Goal: Information Seeking & Learning: Compare options

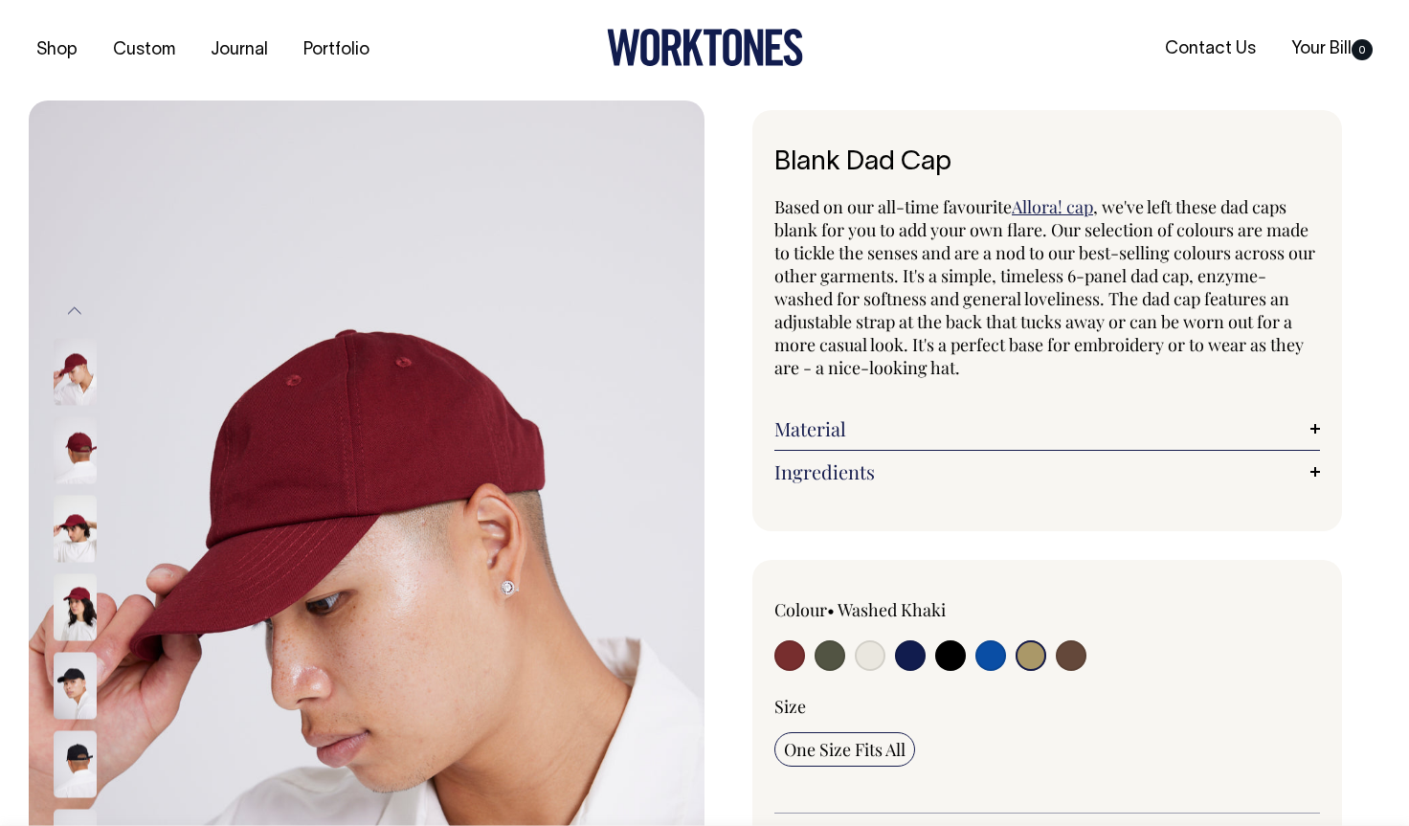
click at [1031, 655] on input "radio" at bounding box center [1030, 655] width 31 height 31
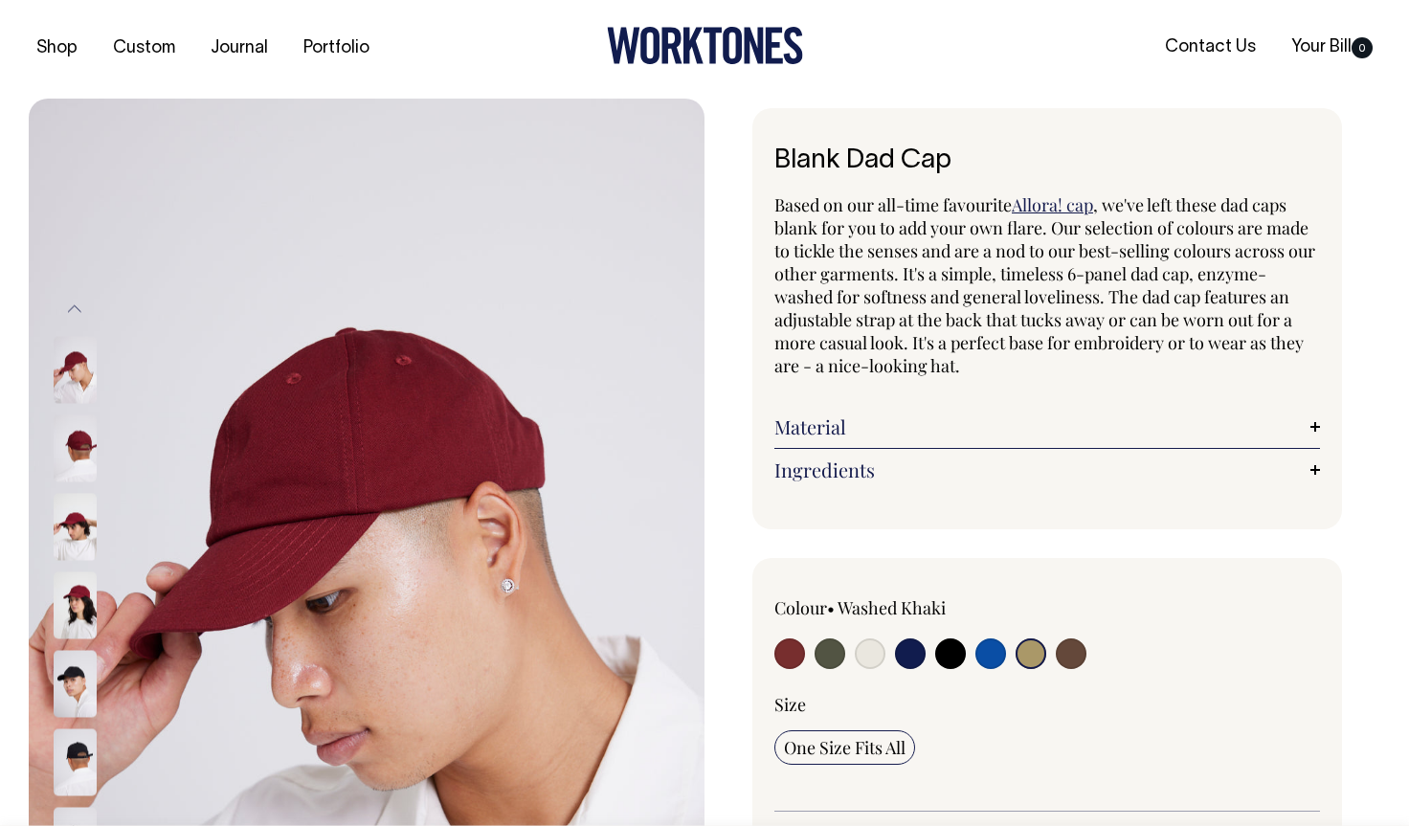
scroll to position [3, 0]
click at [1034, 650] on input "radio" at bounding box center [1030, 652] width 31 height 31
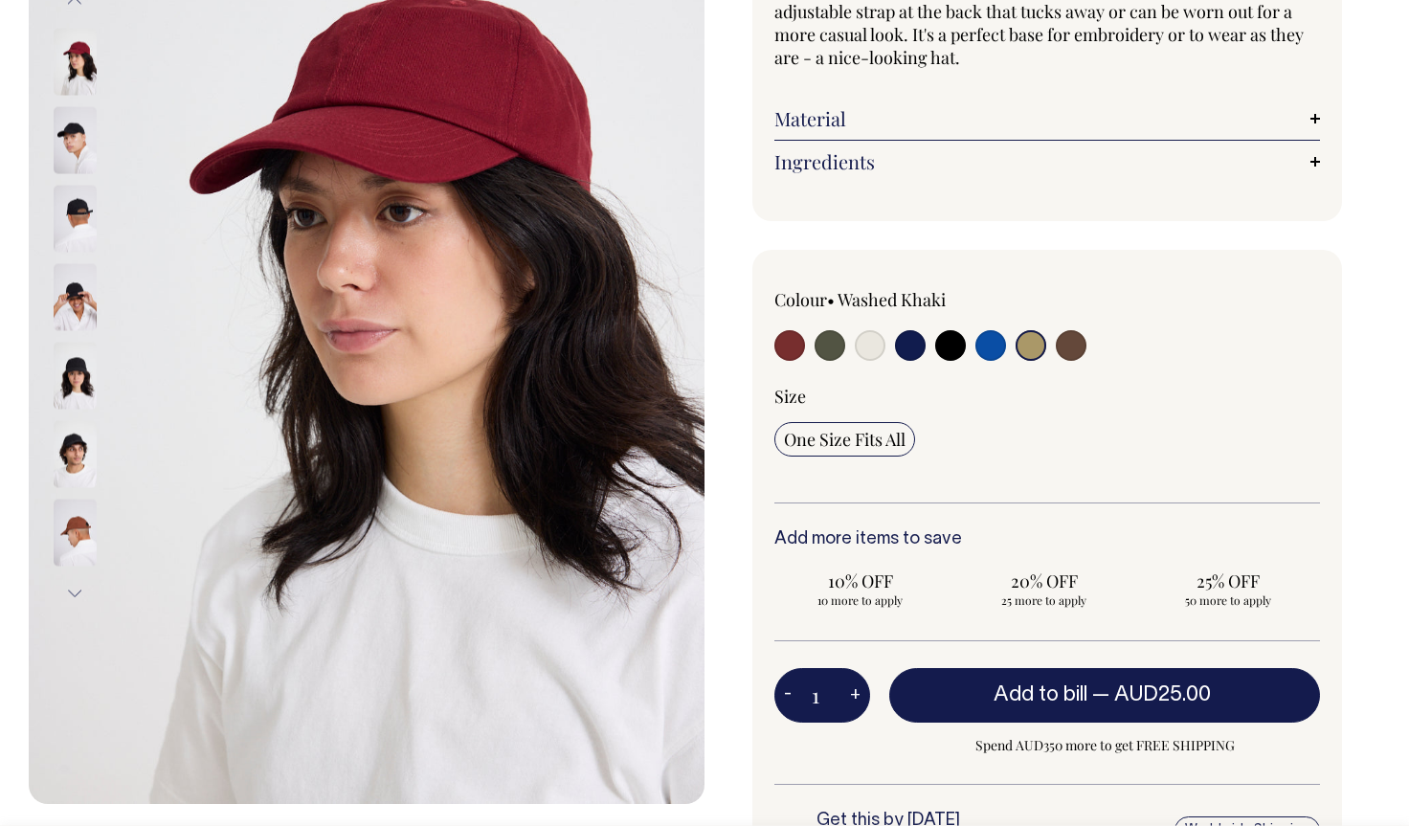
scroll to position [309, 0]
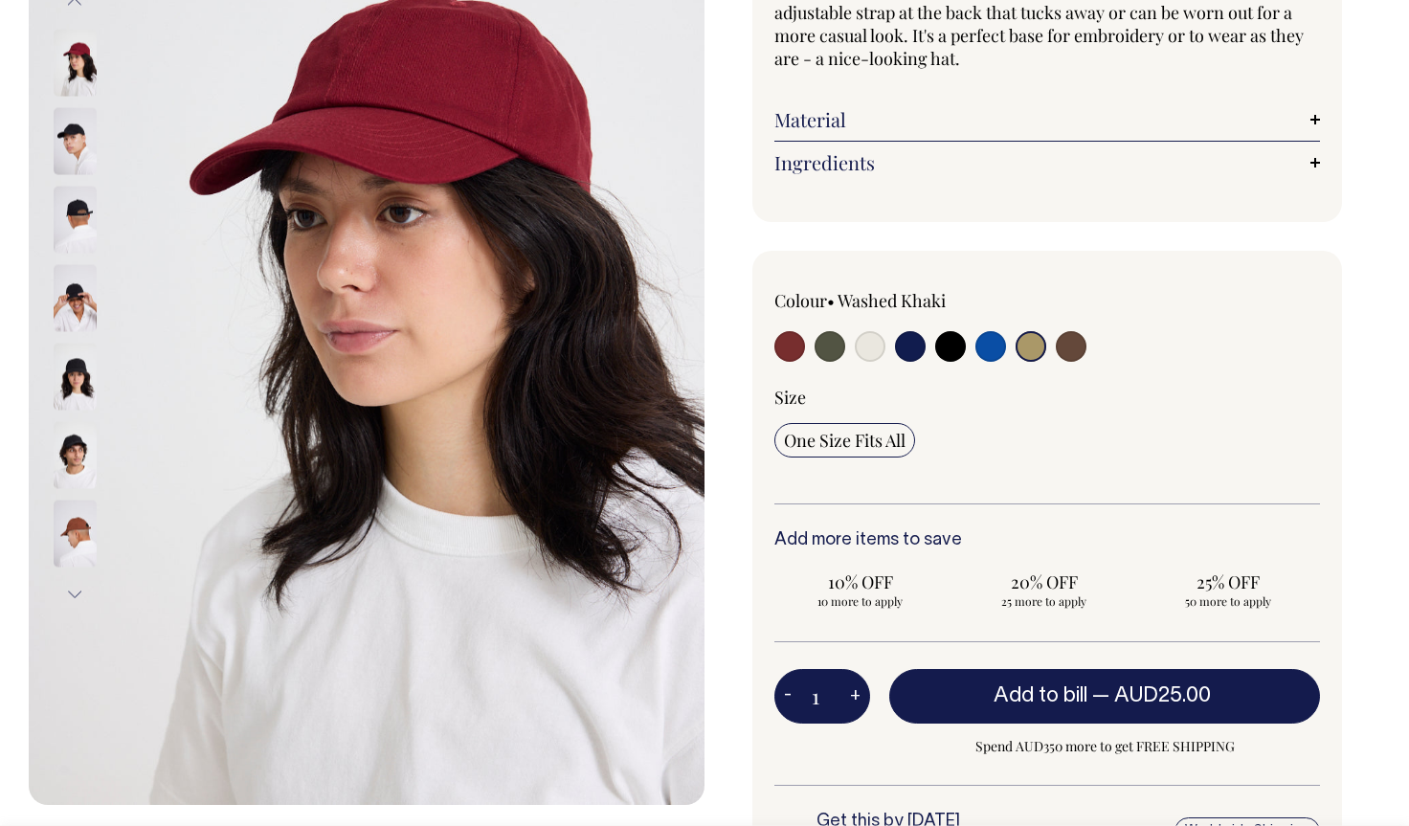
click at [826, 347] on input "radio" at bounding box center [829, 346] width 31 height 31
radio input "true"
select select "Olive"
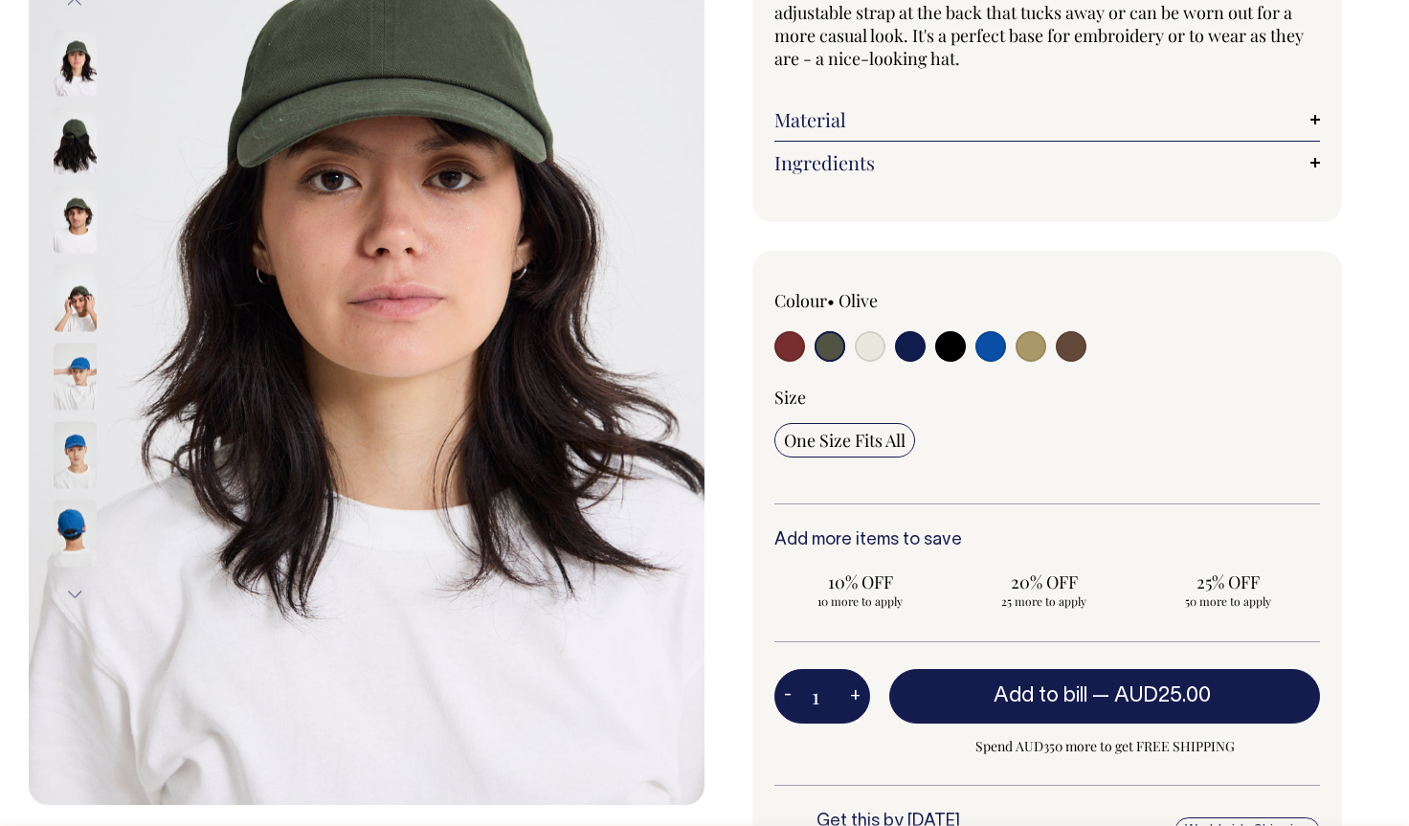
click at [873, 345] on input "radio" at bounding box center [870, 346] width 31 height 31
radio input "true"
select select "Natural"
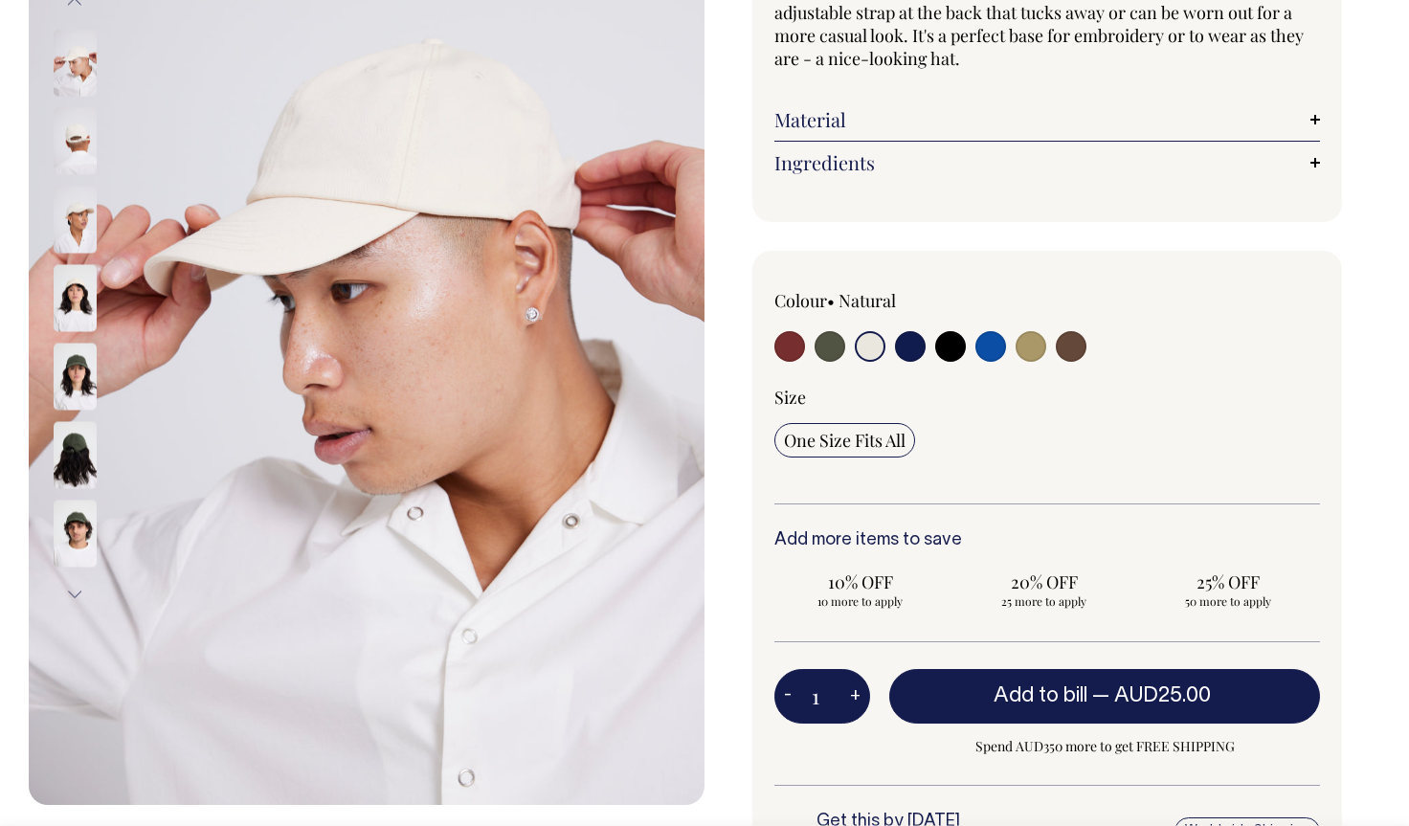
click at [903, 349] on input "radio" at bounding box center [910, 346] width 31 height 31
radio input "true"
select select "Dark Navy"
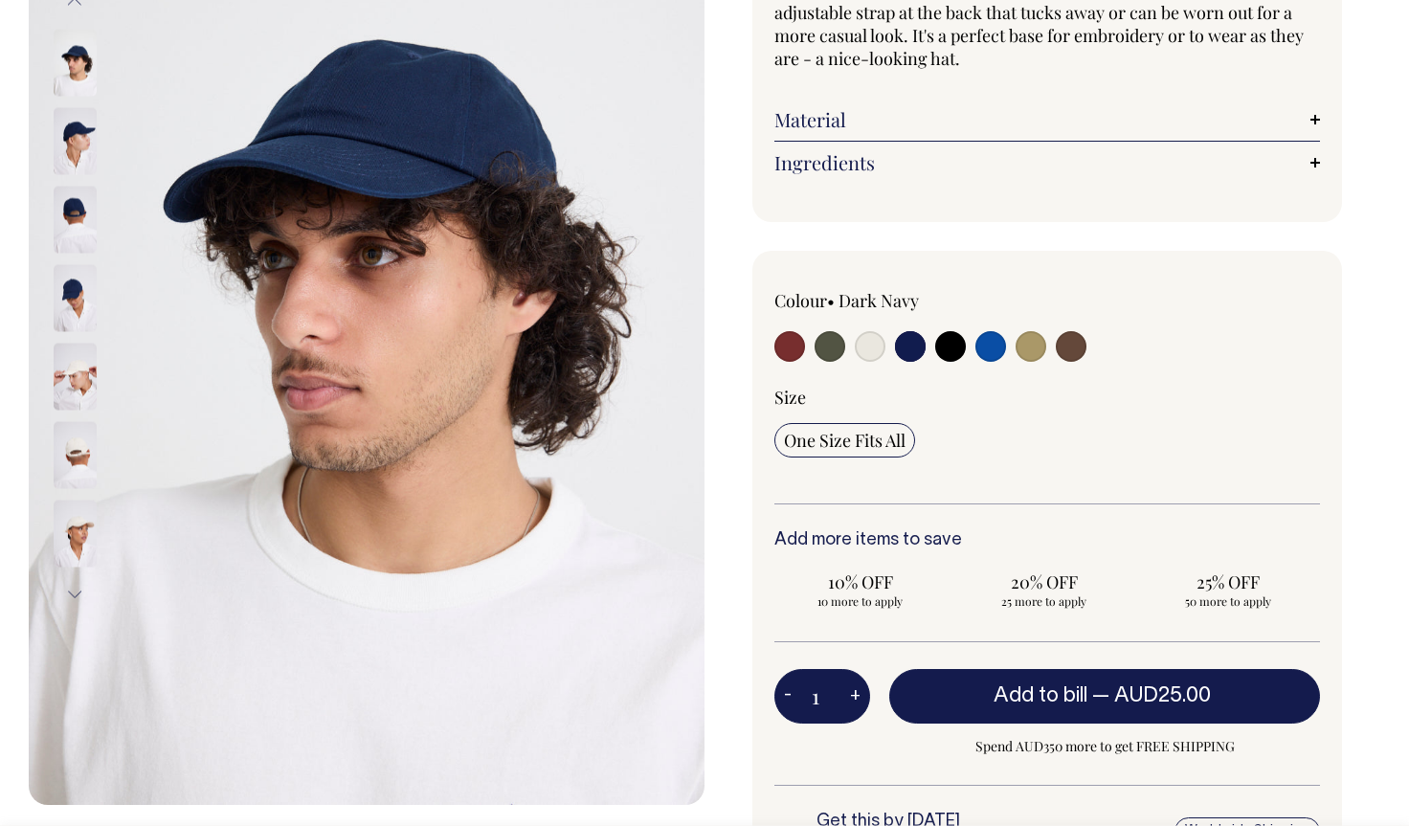
click at [953, 350] on input "radio" at bounding box center [950, 346] width 31 height 31
radio input "true"
select select "Black"
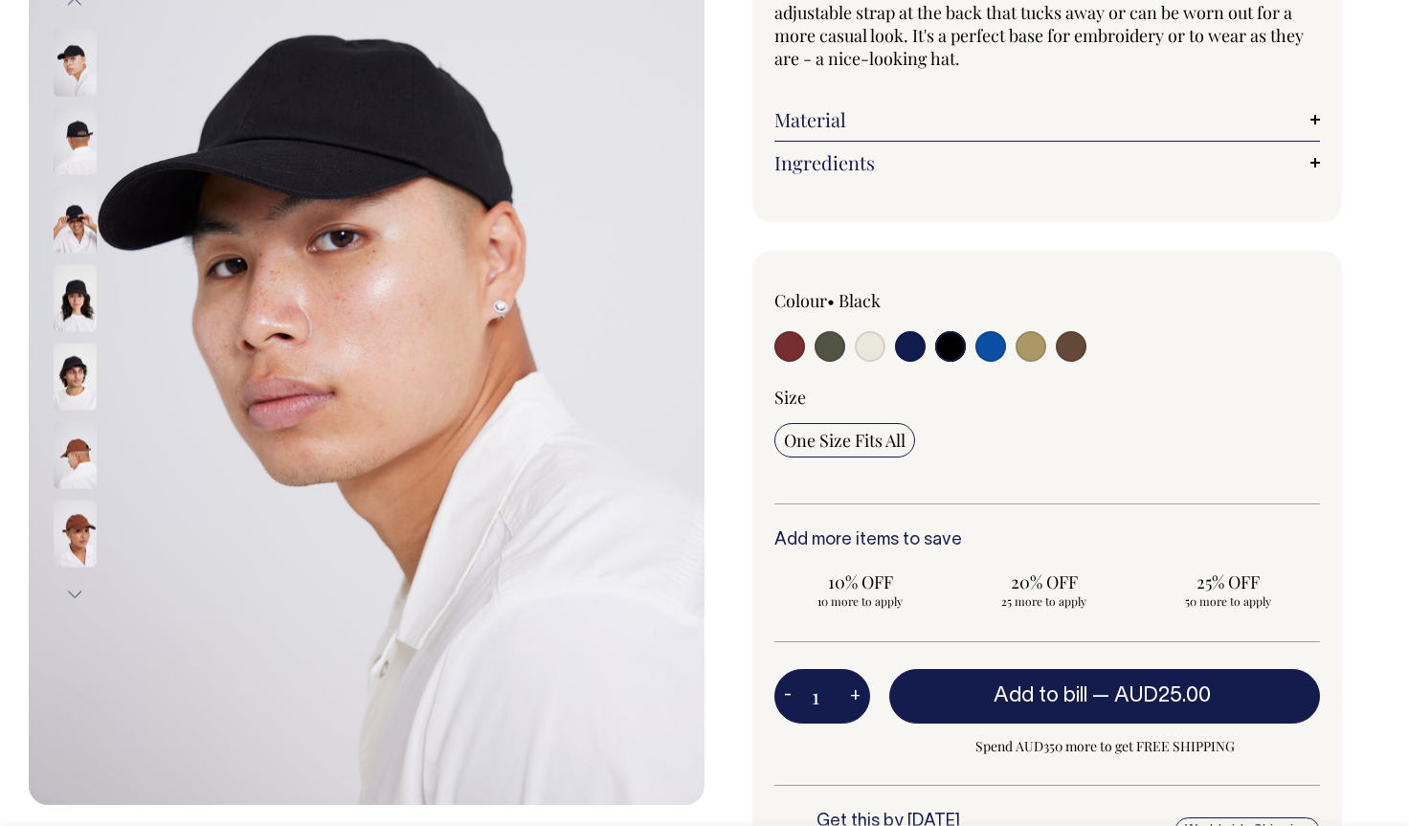
click at [992, 354] on input "radio" at bounding box center [990, 346] width 31 height 31
radio input "true"
select select "Worker Blue"
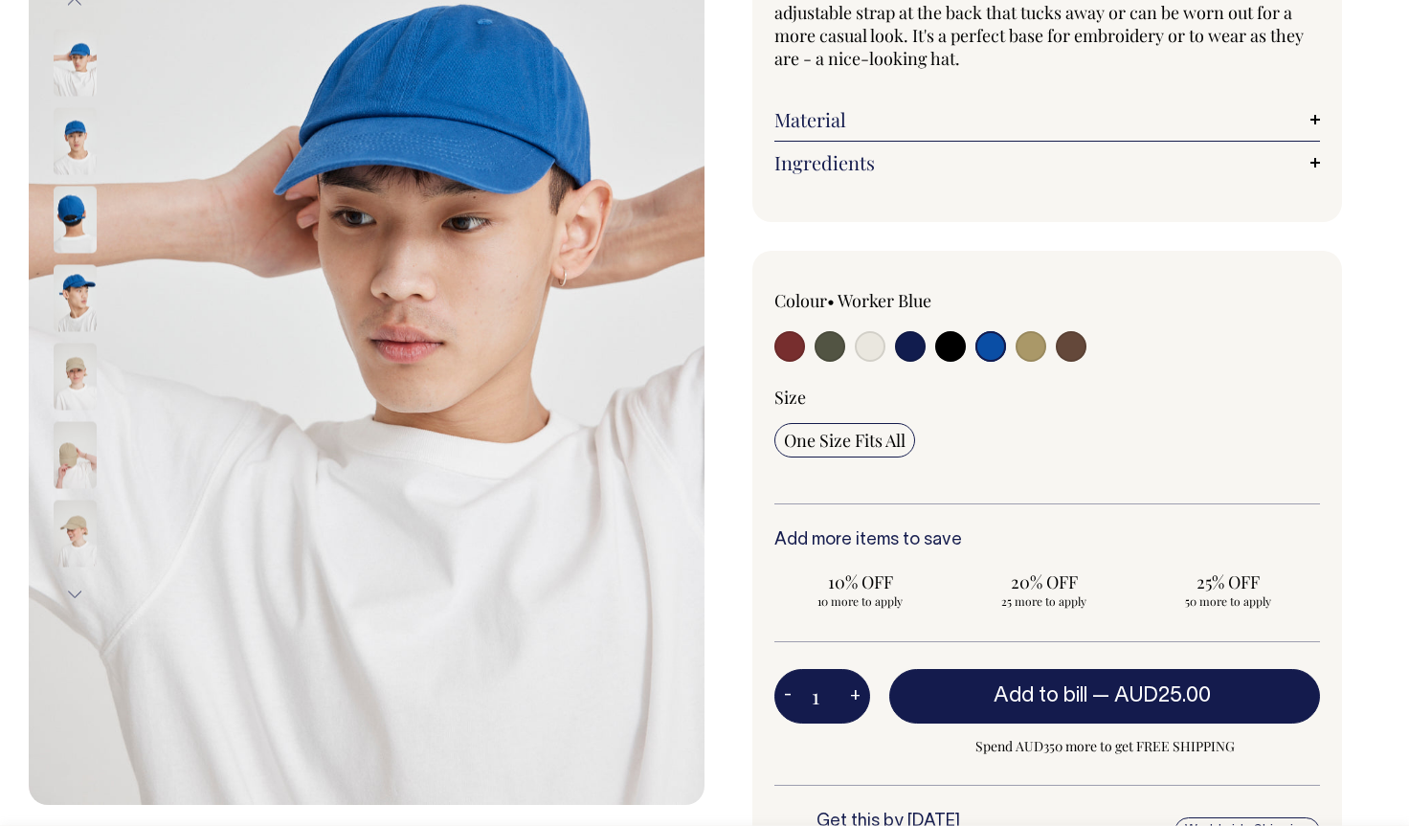
click at [1029, 348] on input "radio" at bounding box center [1030, 346] width 31 height 31
radio input "true"
select select "Washed Khaki"
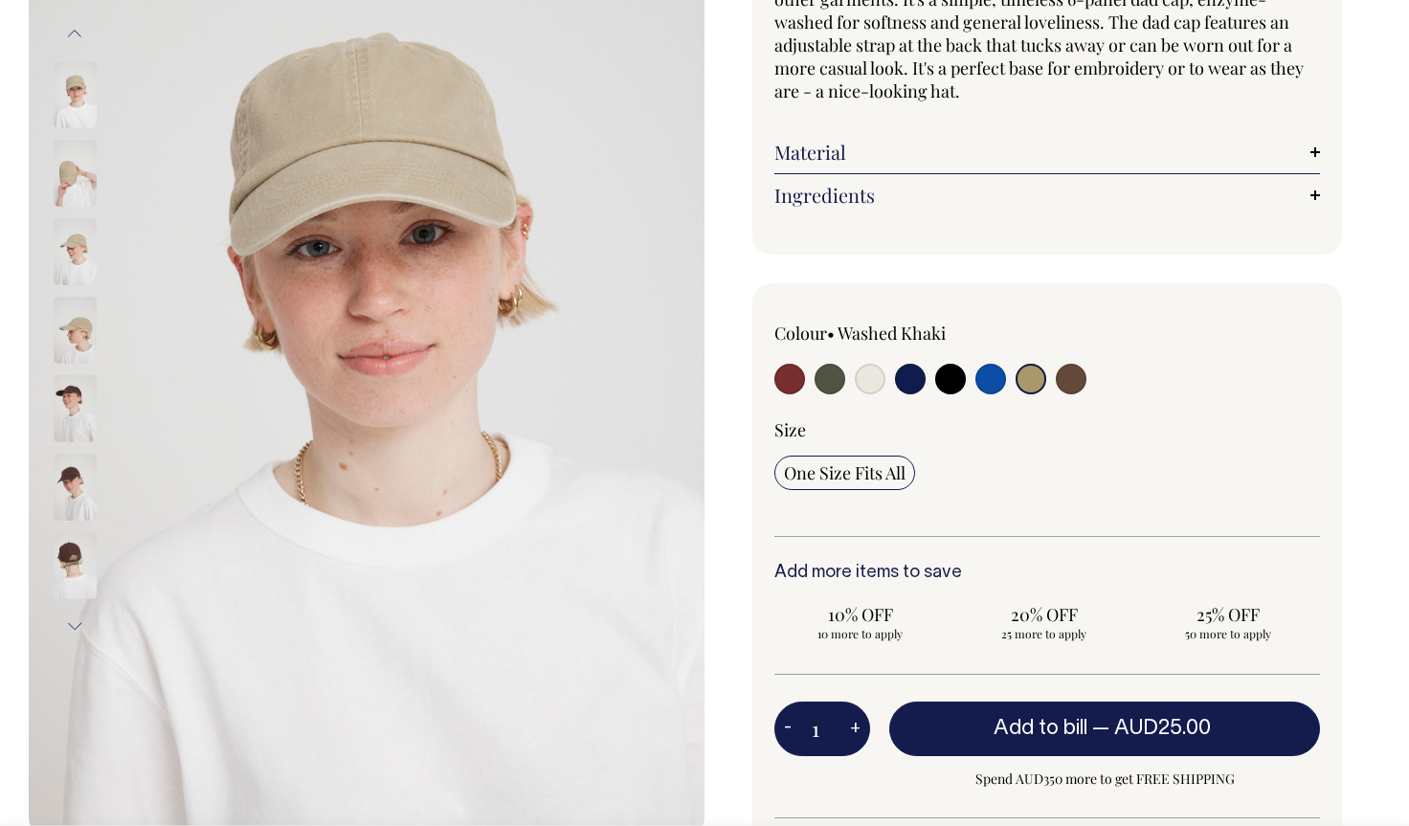
scroll to position [276, 0]
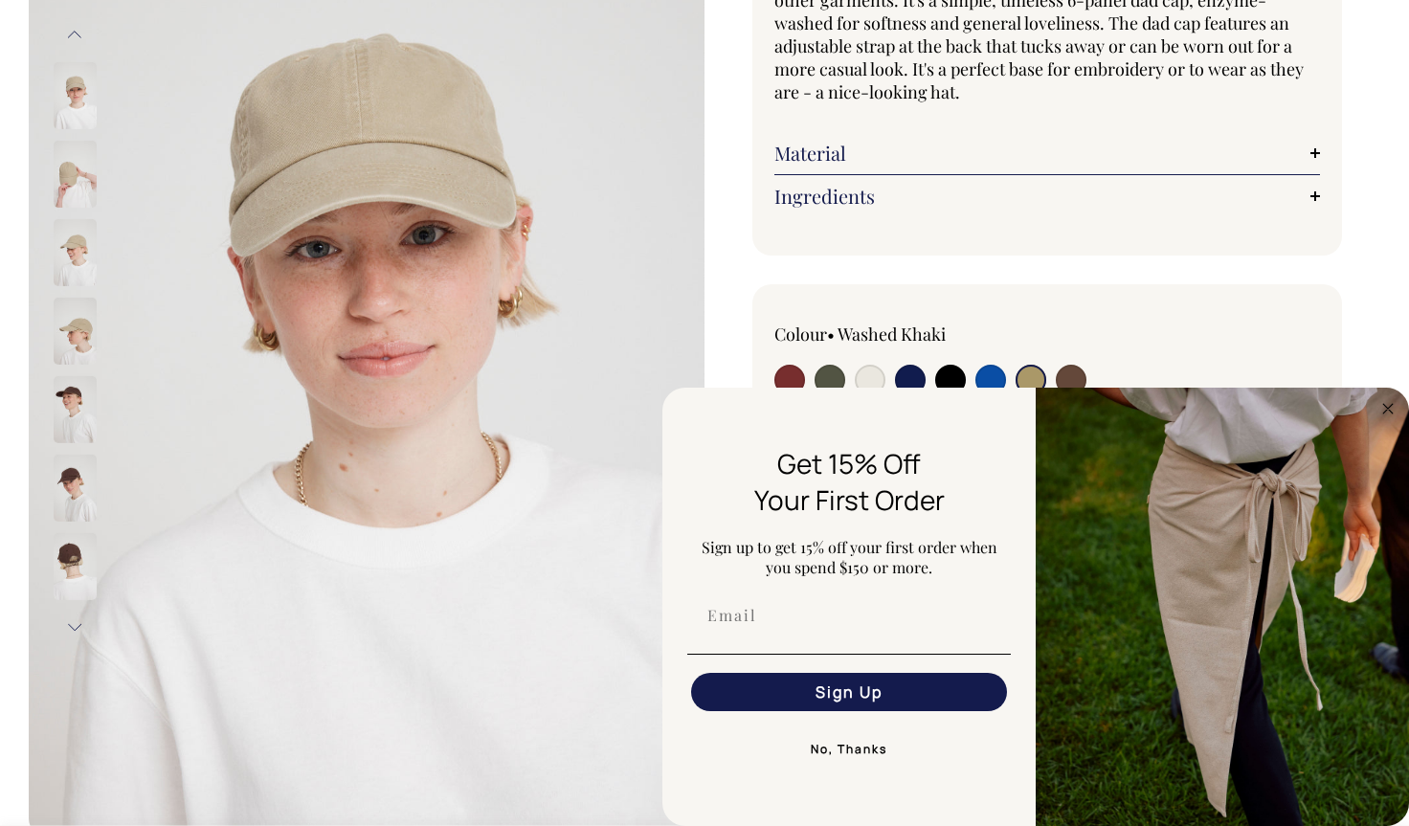
click at [78, 187] on img at bounding box center [75, 174] width 43 height 67
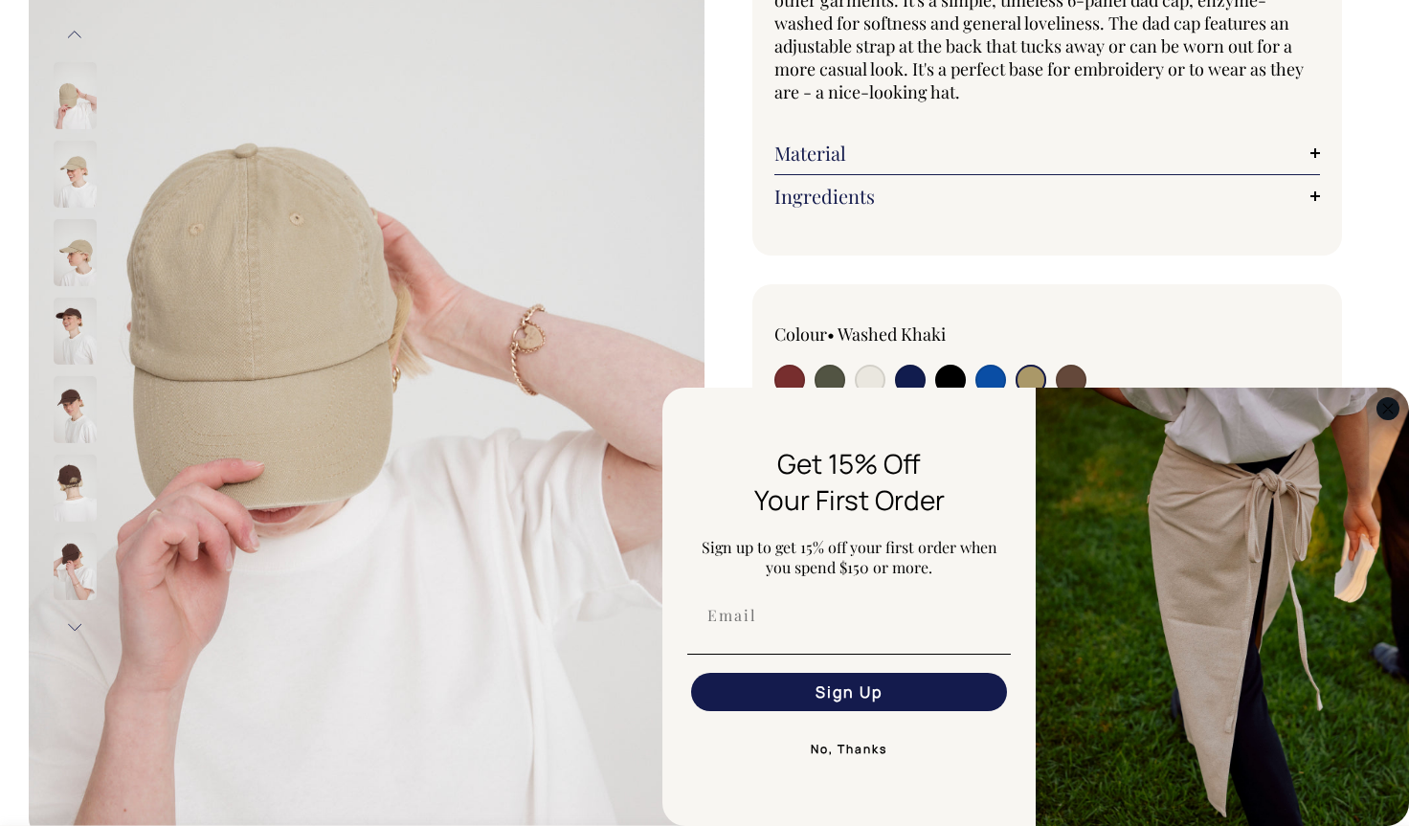
click at [1389, 406] on circle "Close dialog" at bounding box center [1388, 408] width 22 height 22
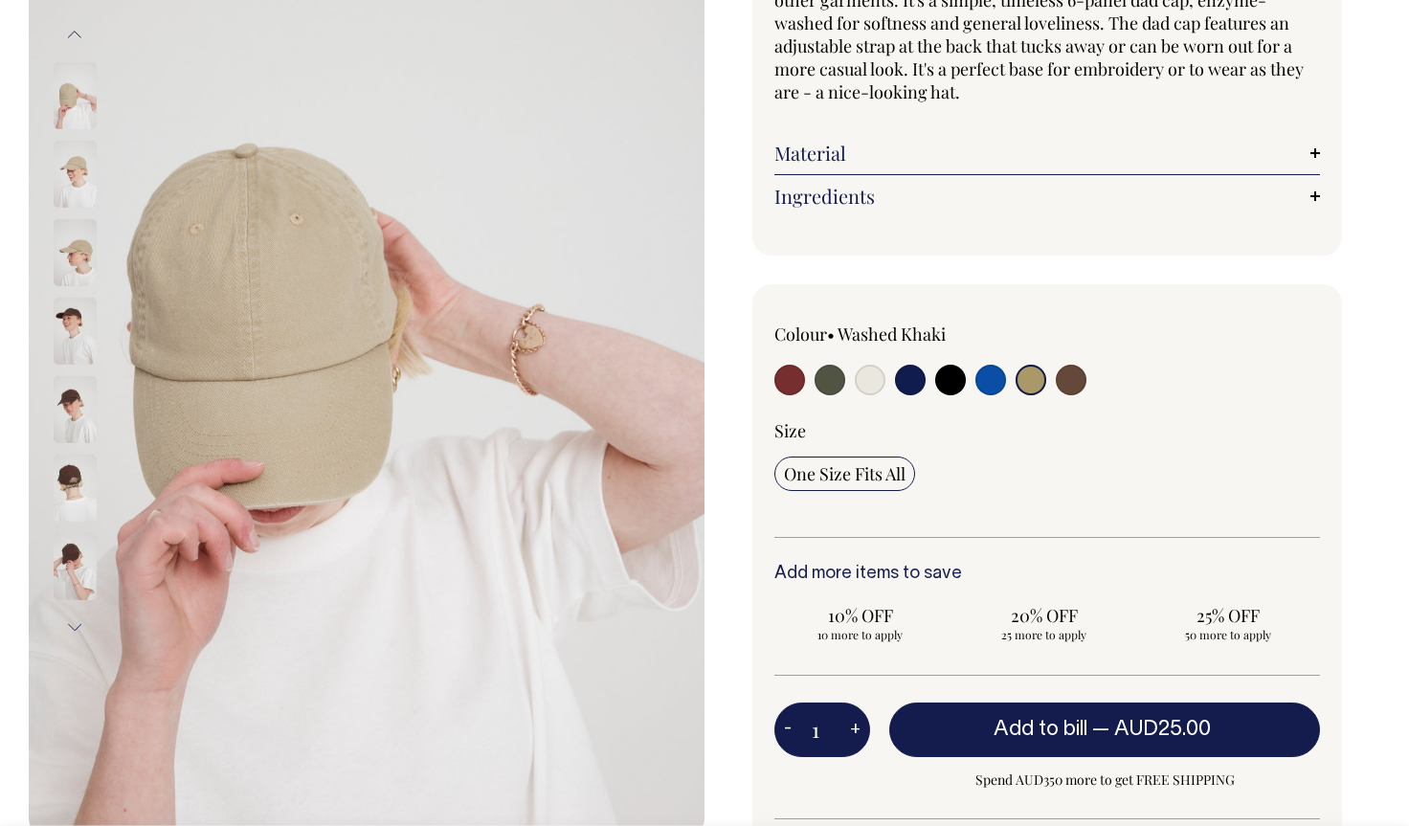
click at [1070, 378] on input "radio" at bounding box center [1071, 380] width 31 height 31
radio input "true"
select select "Espresso"
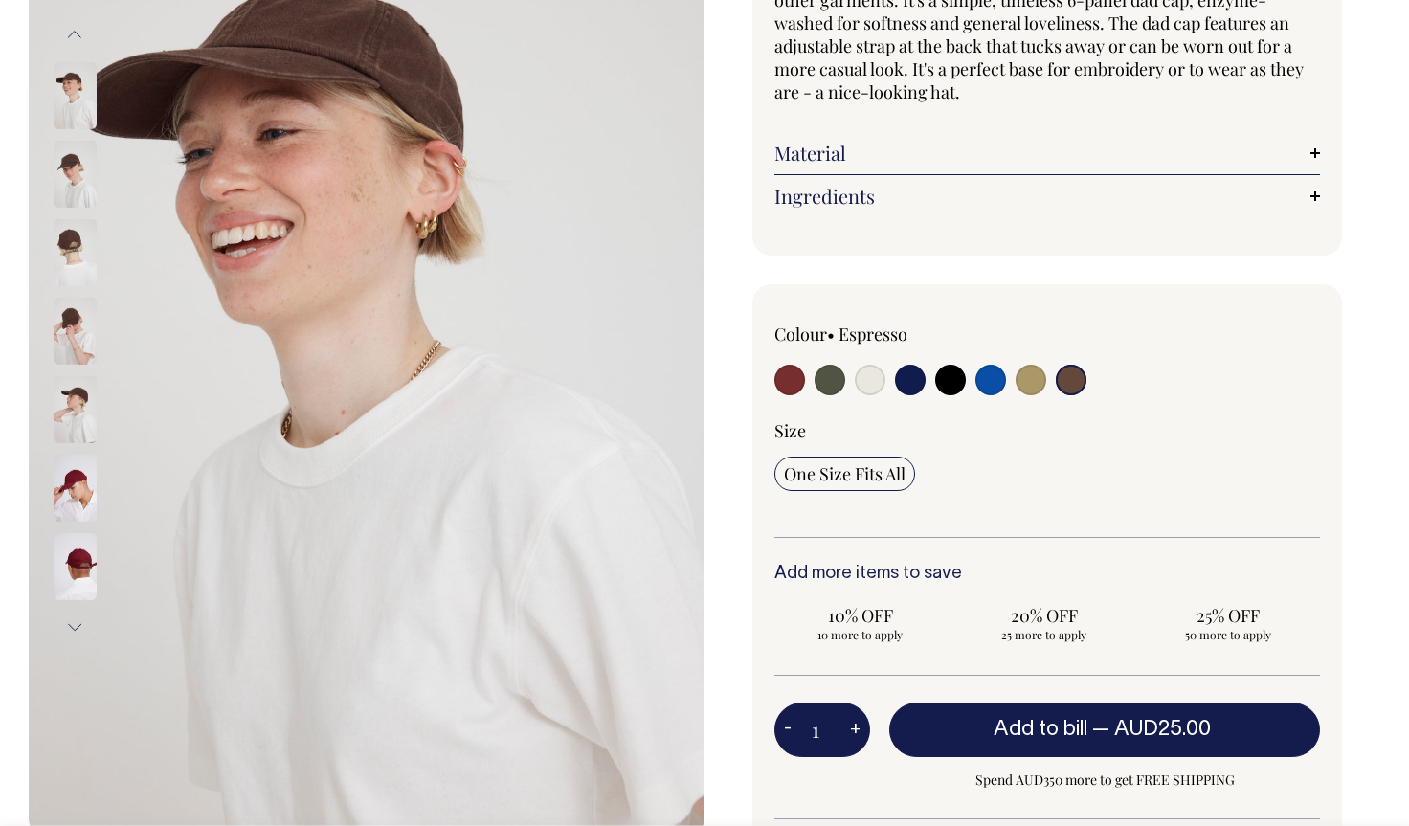
click at [992, 378] on input "radio" at bounding box center [990, 380] width 31 height 31
radio input "true"
select select "Worker Blue"
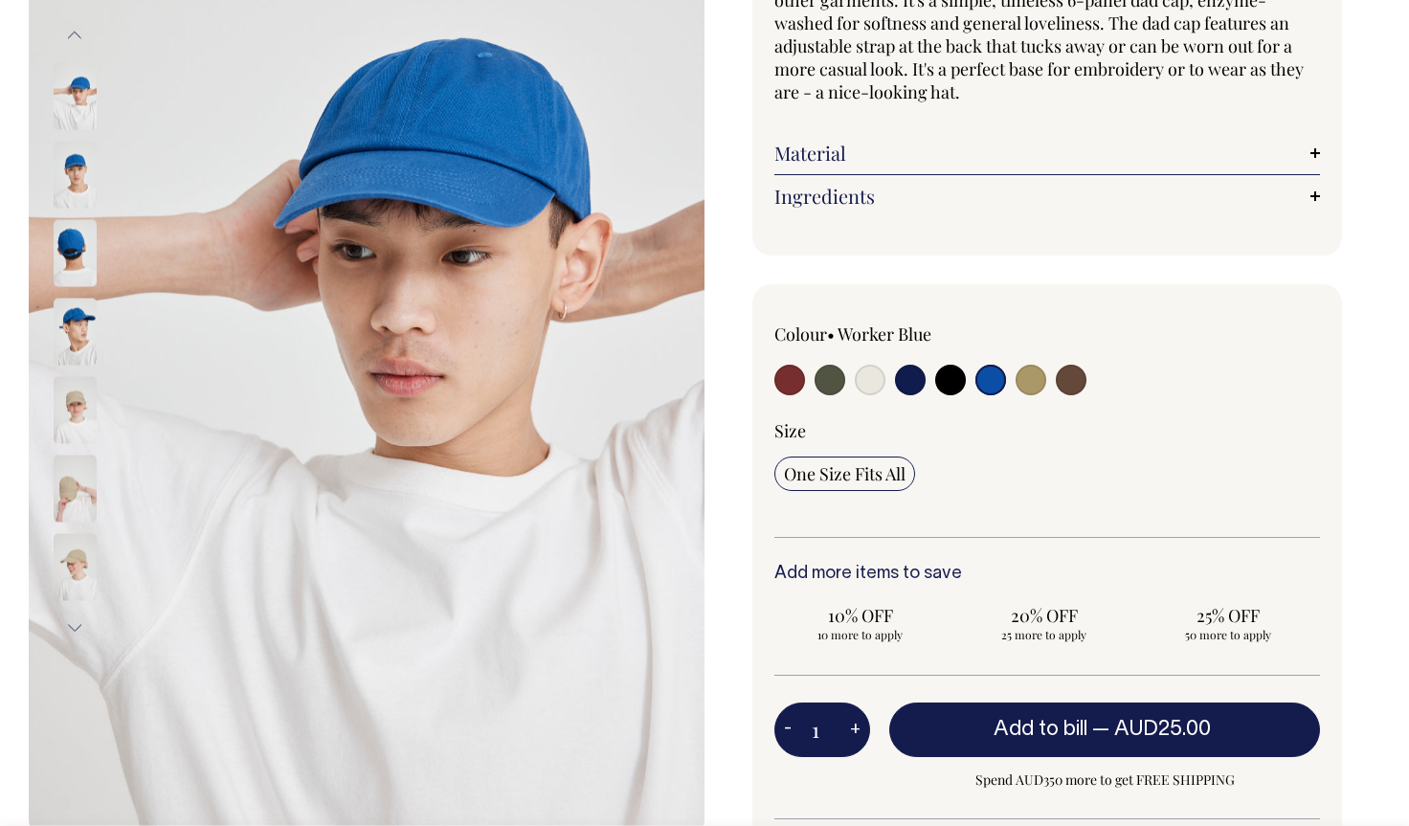
click at [79, 265] on img at bounding box center [75, 252] width 43 height 67
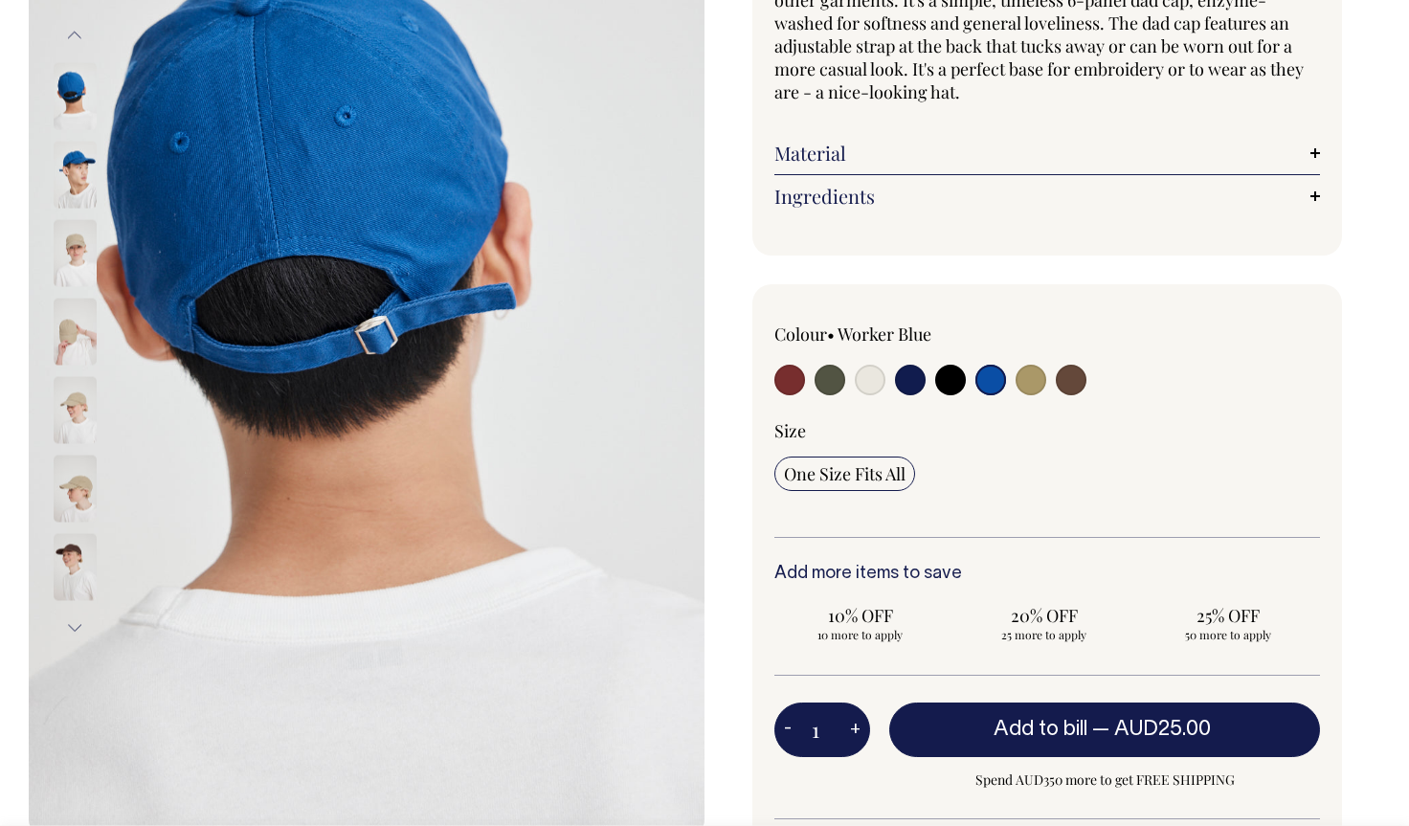
click at [78, 169] on img at bounding box center [75, 174] width 43 height 67
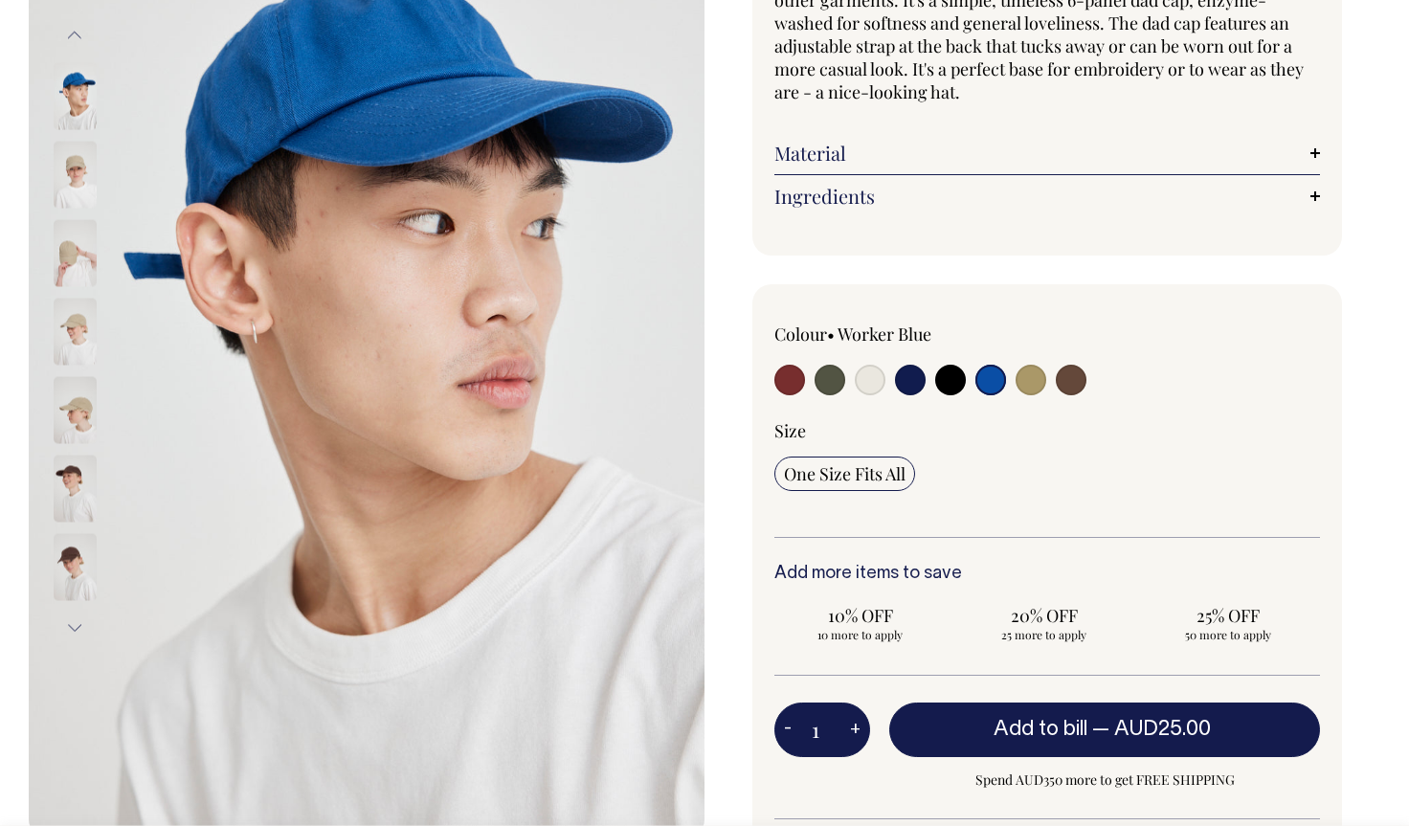
click at [902, 376] on input "radio" at bounding box center [910, 380] width 31 height 31
radio input "true"
select select "Dark Navy"
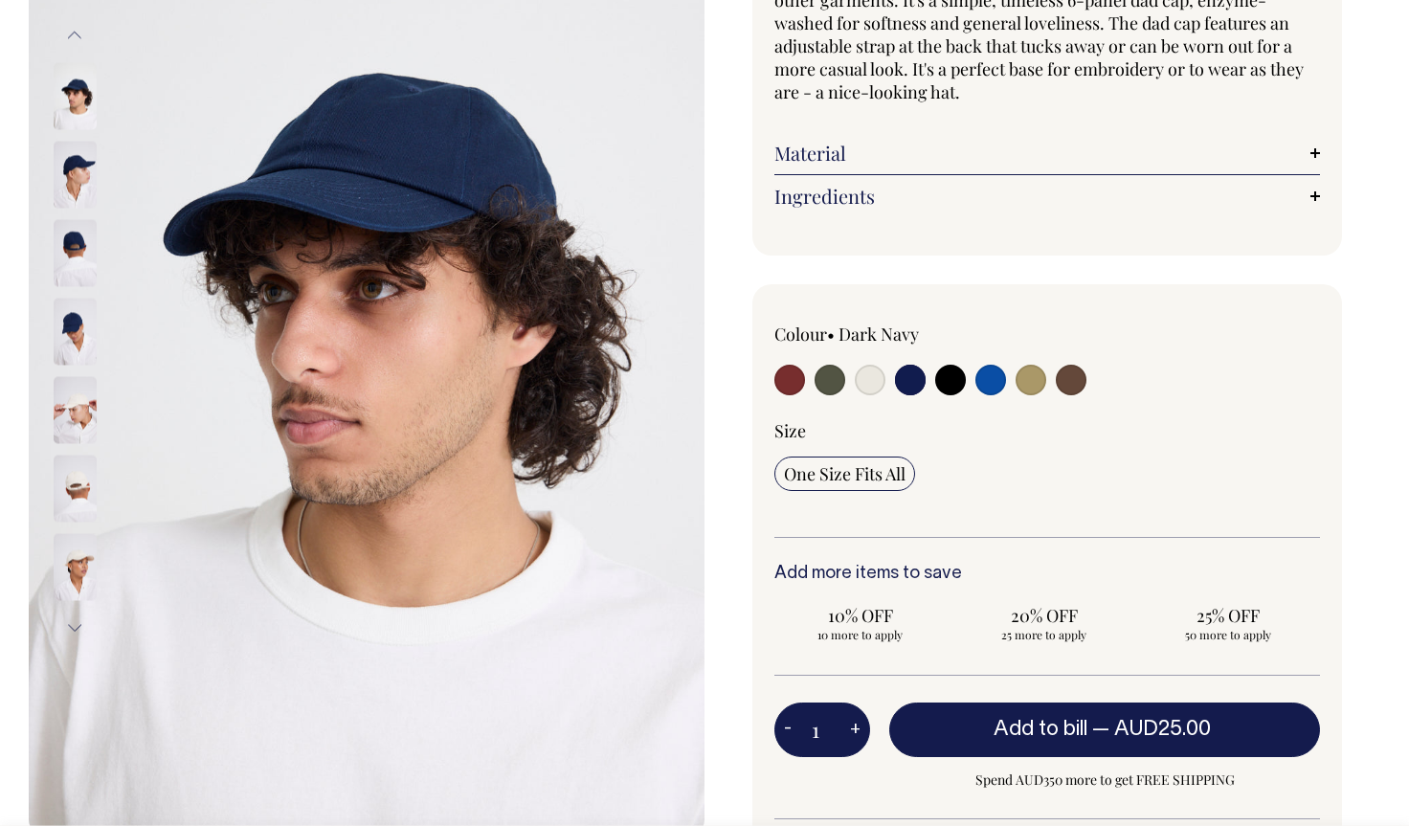
click at [866, 378] on input "radio" at bounding box center [870, 380] width 31 height 31
radio input "true"
select select "Natural"
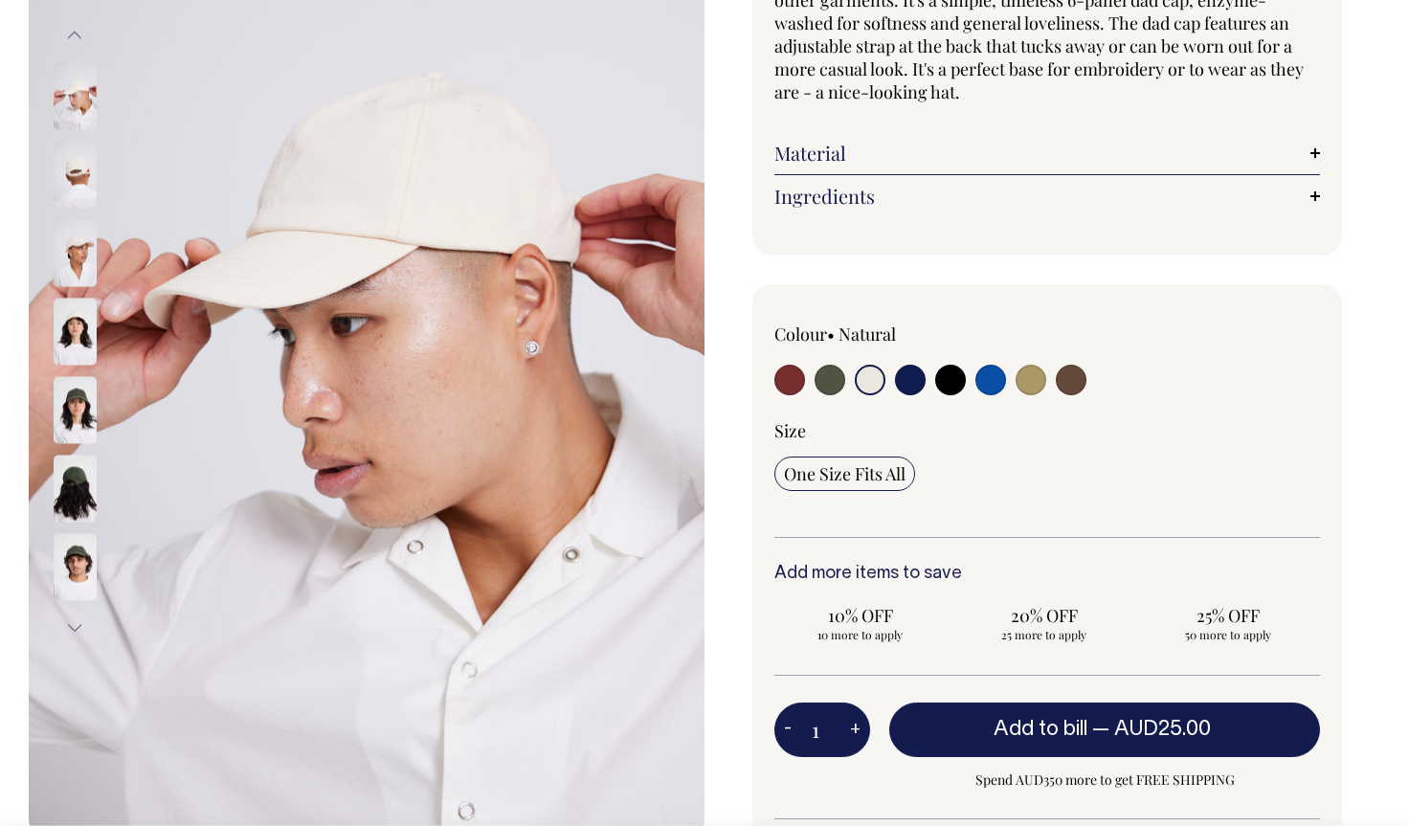
click at [829, 375] on input "radio" at bounding box center [829, 380] width 31 height 31
radio input "true"
select select "Olive"
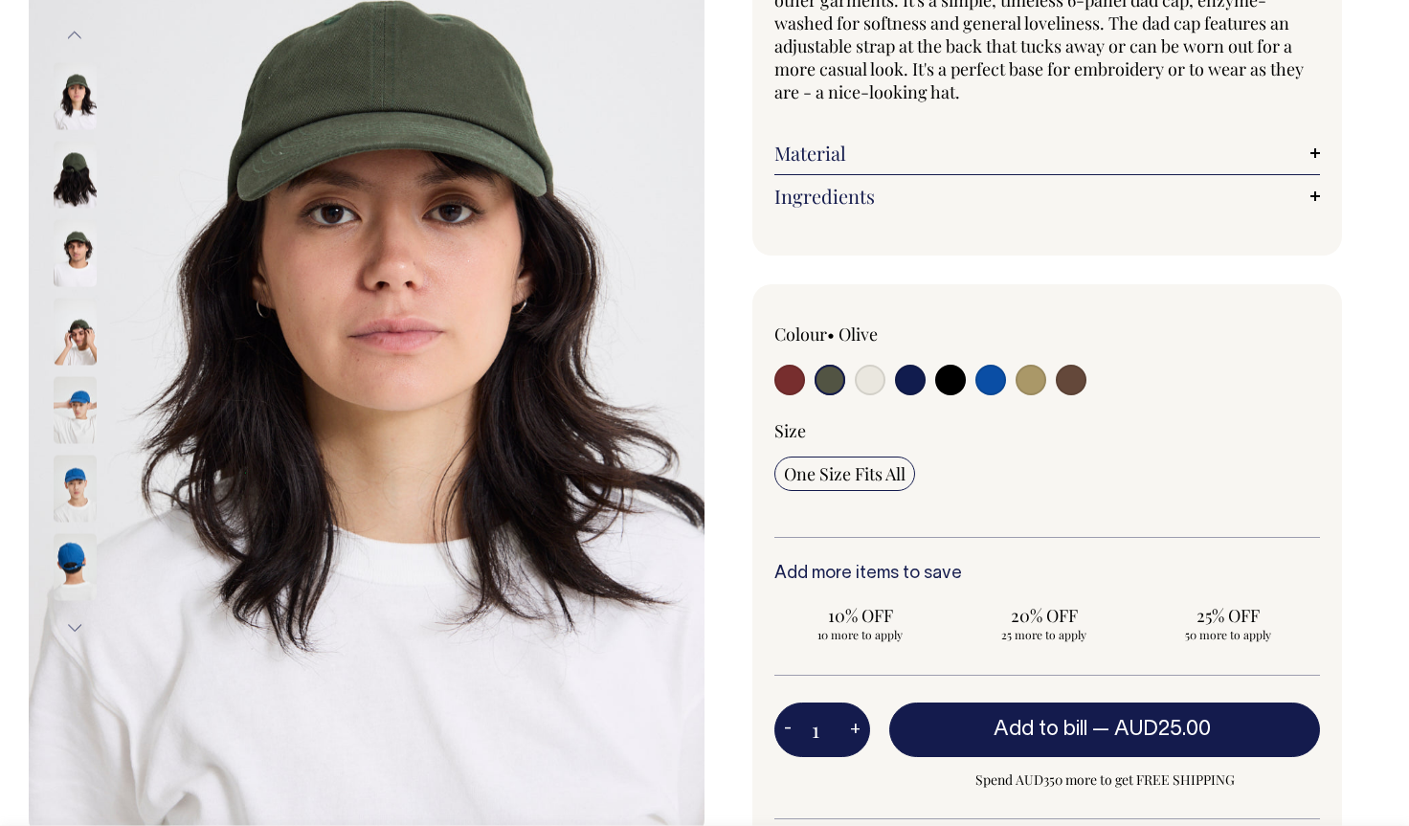
click at [788, 374] on input "radio" at bounding box center [789, 380] width 31 height 31
radio input "true"
select select "Burgundy"
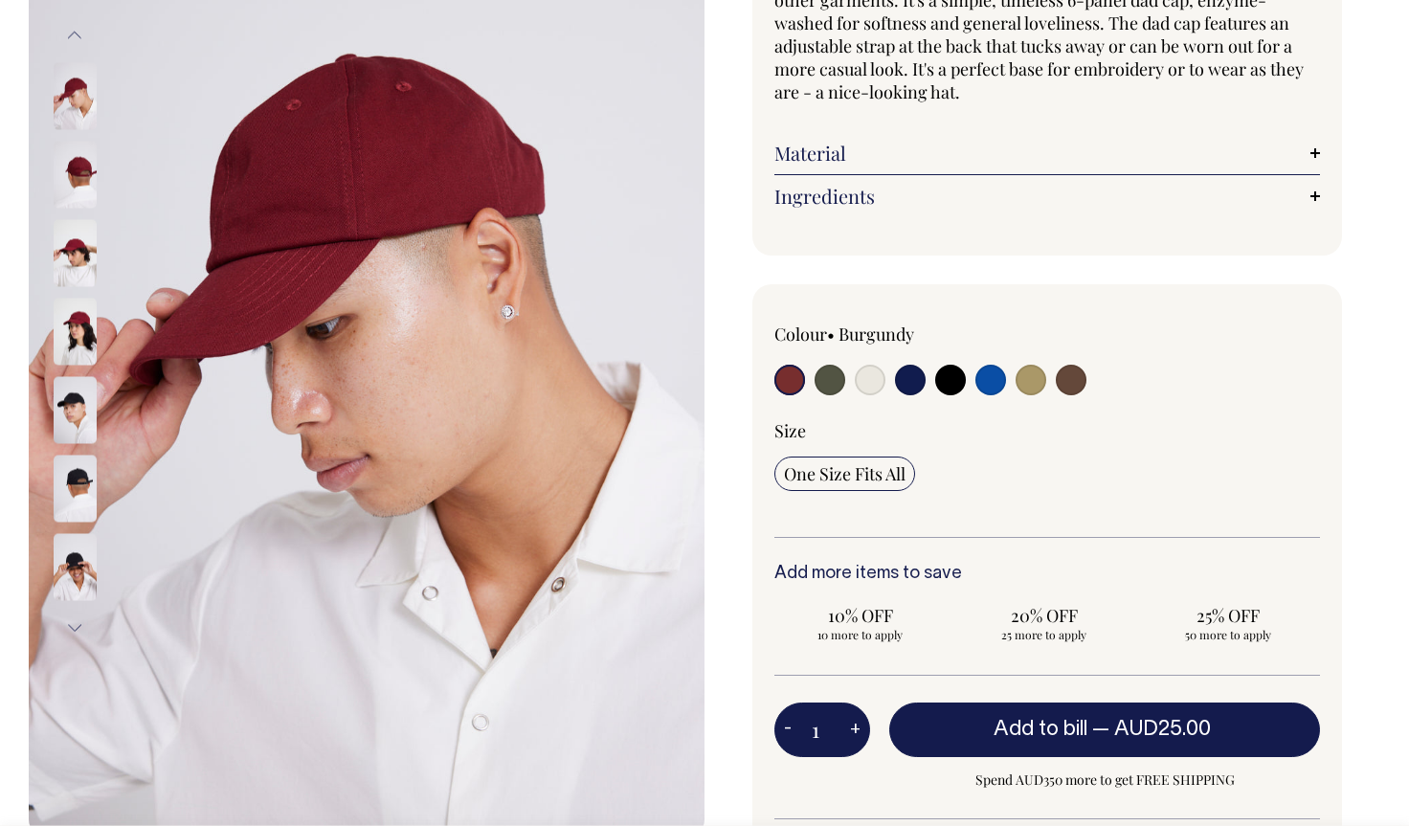
click at [71, 332] on img at bounding box center [75, 331] width 43 height 67
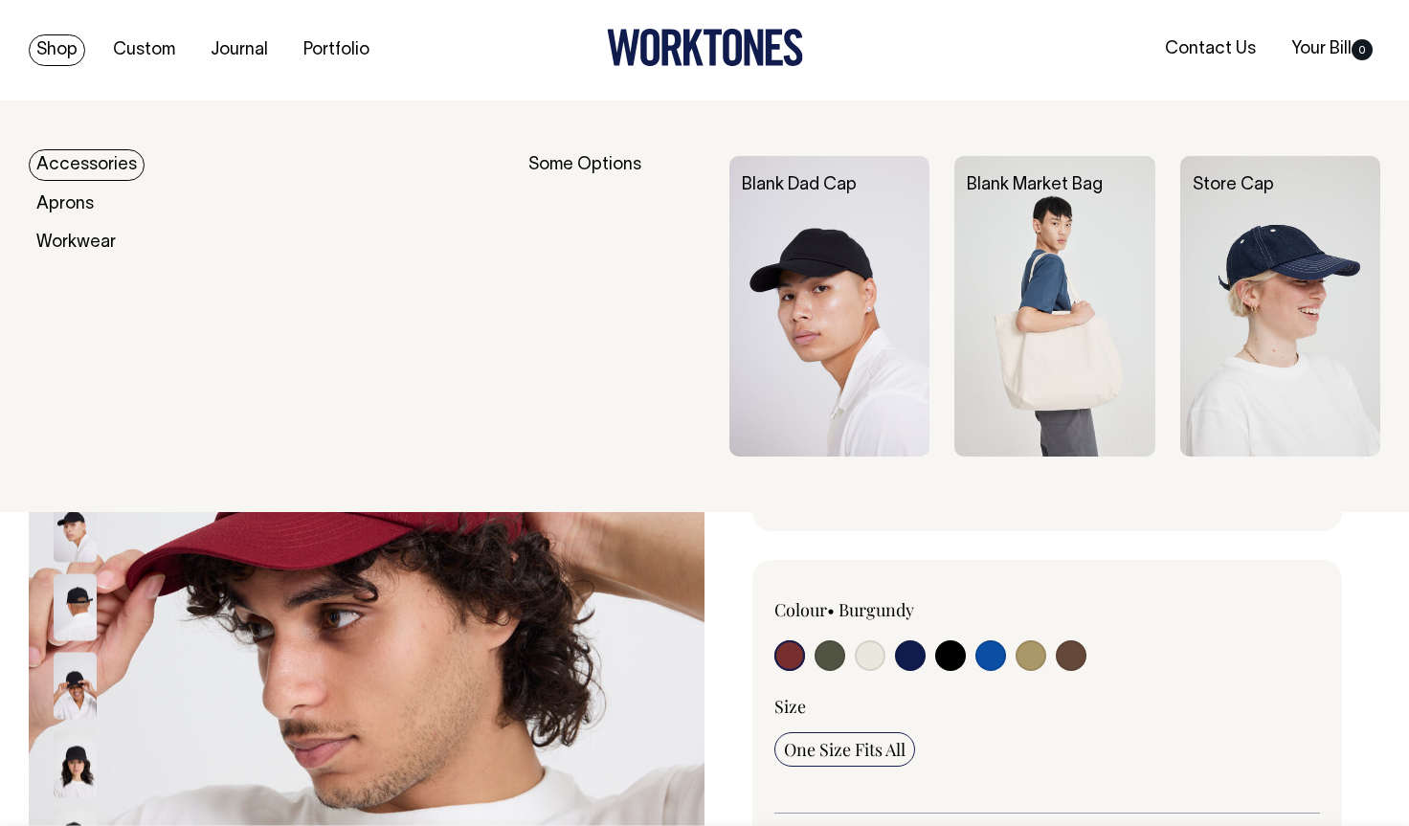
click at [88, 163] on link "Accessories" at bounding box center [87, 165] width 116 height 32
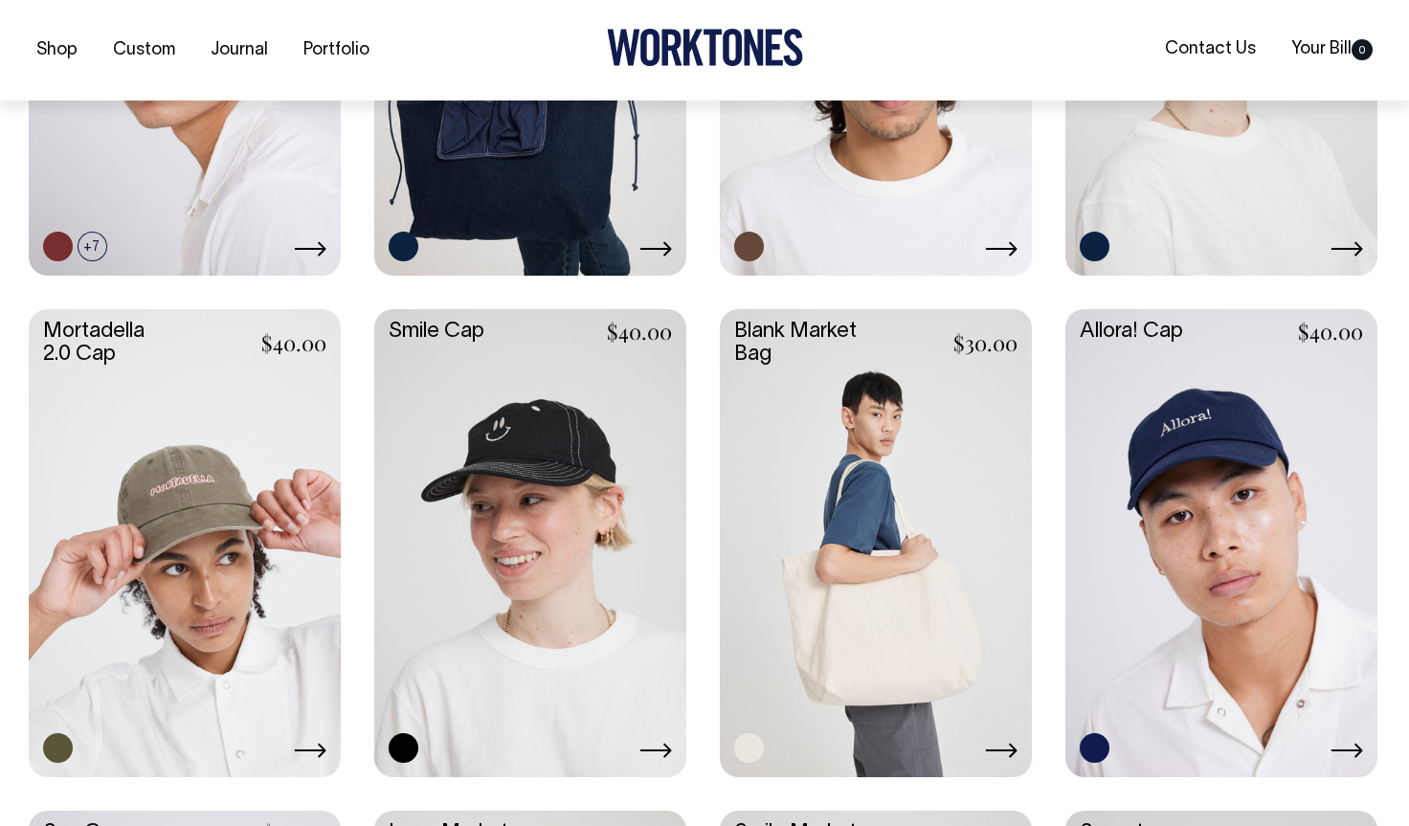
scroll to position [782, 0]
click at [234, 473] on link at bounding box center [185, 540] width 312 height 464
